Goal: Task Accomplishment & Management: Manage account settings

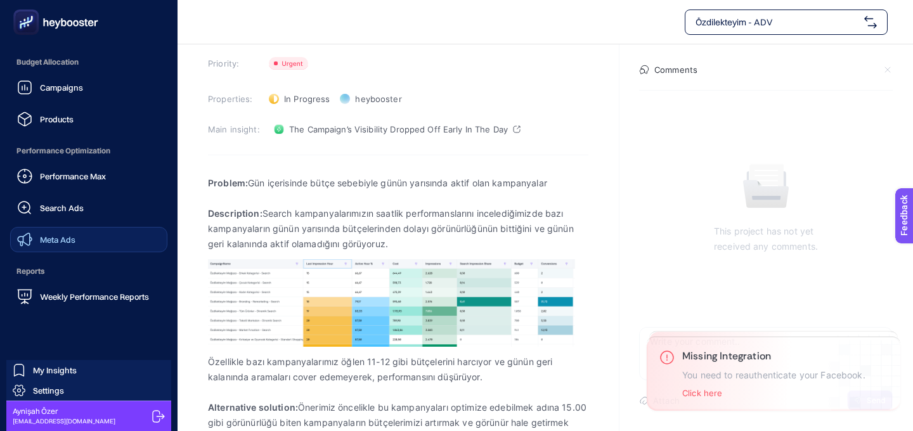
scroll to position [86, 0]
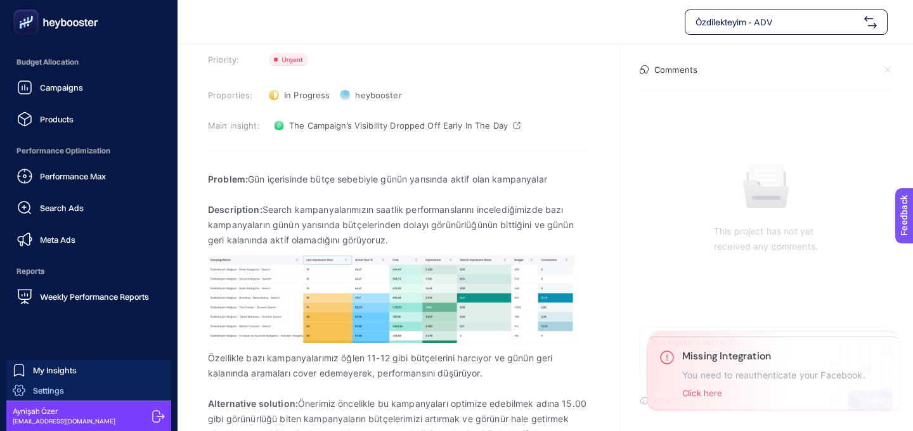
click at [44, 393] on span "Settings" at bounding box center [48, 390] width 31 height 10
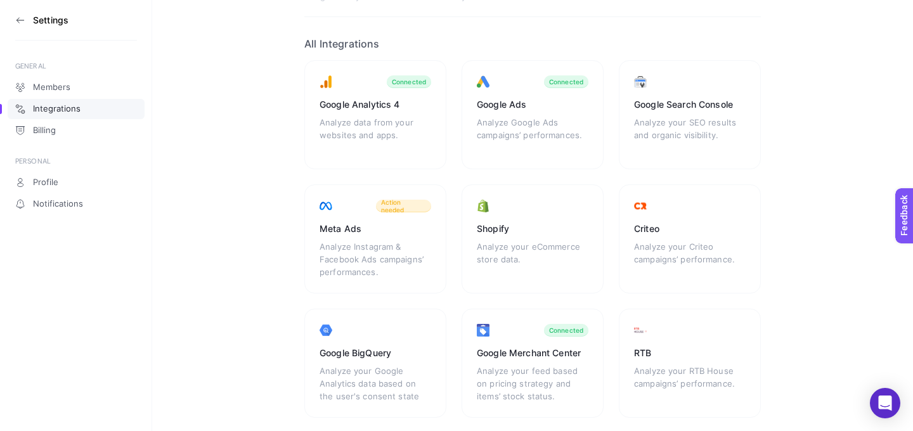
scroll to position [74, 0]
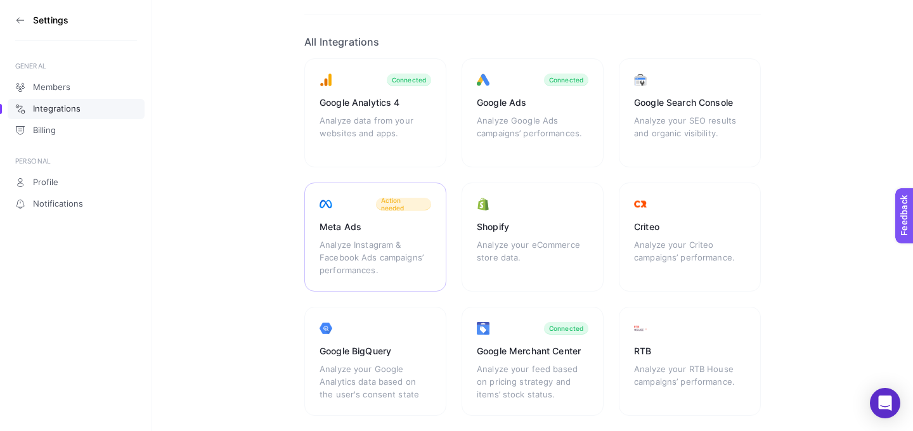
click at [366, 227] on div "Meta Ads" at bounding box center [375, 227] width 112 height 13
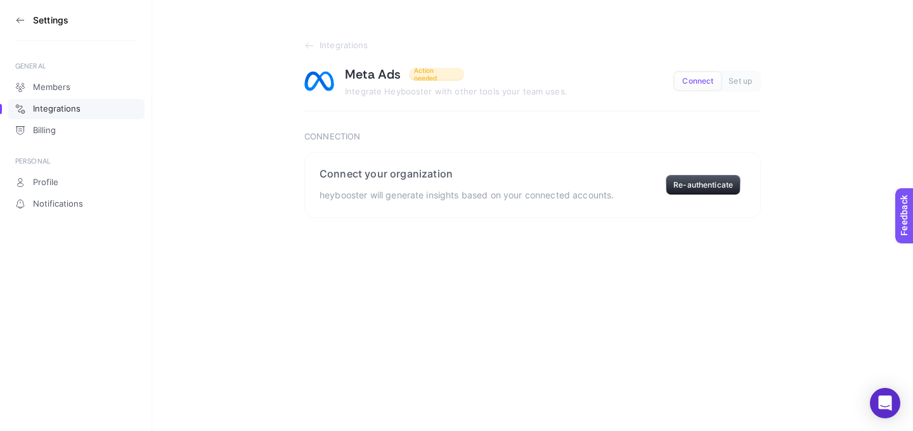
click at [689, 81] on span "Connect" at bounding box center [697, 82] width 31 height 10
click at [702, 84] on span "Connect" at bounding box center [697, 82] width 31 height 10
click at [700, 184] on button "Re-authenticate" at bounding box center [702, 185] width 75 height 20
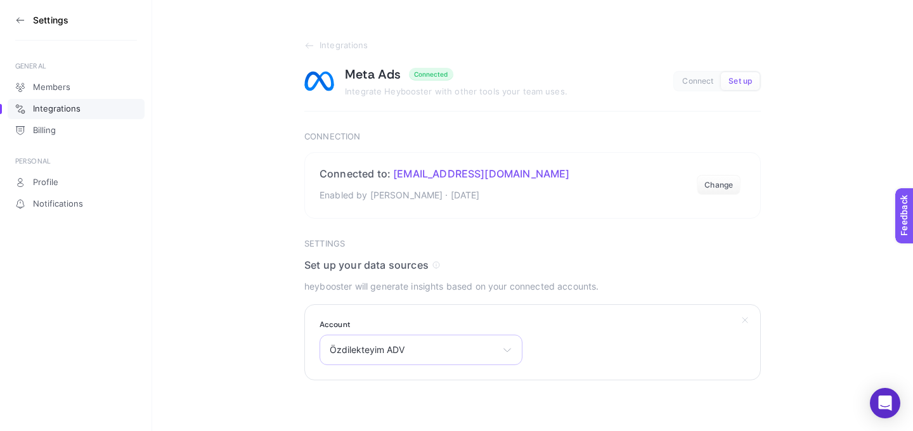
click at [497, 357] on div "Özdilekteyim ADV Aynişah Özer GNC Makina - (in-use) Özdilekteyim ADV Adventure …" at bounding box center [420, 350] width 203 height 30
click at [273, 361] on section "Integrations Meta Ads Connected Integrate Heybooster with other tools your team…" at bounding box center [532, 190] width 761 height 380
